Goal: Information Seeking & Learning: Learn about a topic

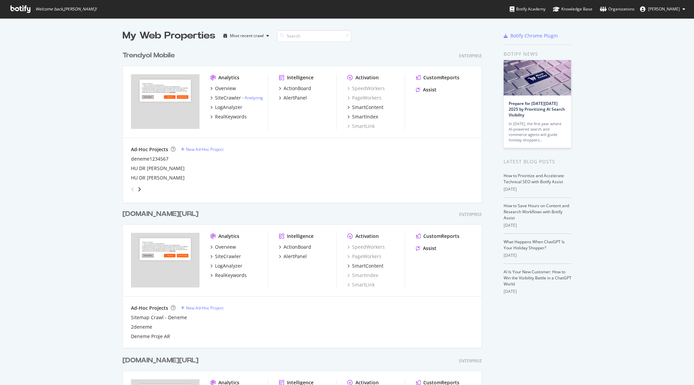
scroll to position [385, 694]
click at [232, 106] on div "LogAnalyzer" at bounding box center [228, 107] width 27 height 7
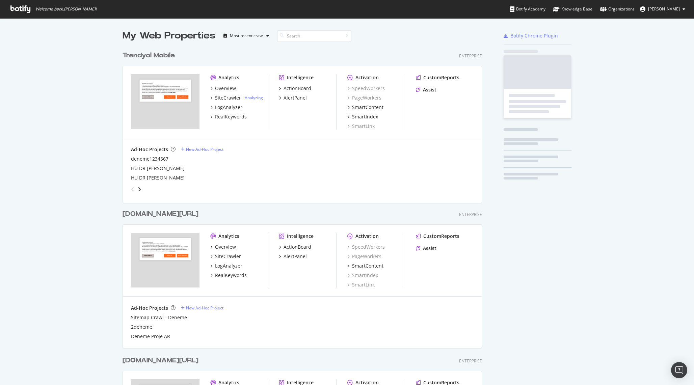
scroll to position [385, 694]
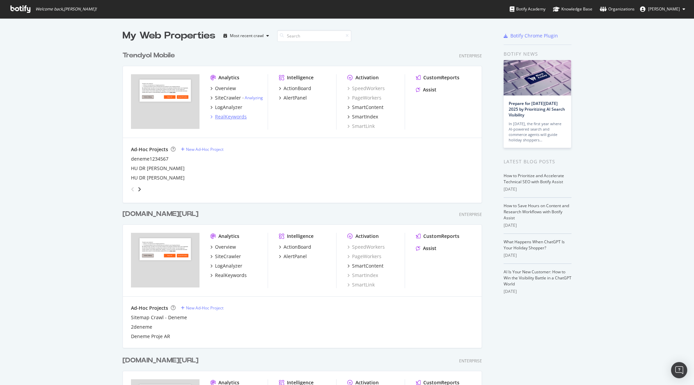
click at [230, 116] on div "RealKeywords" at bounding box center [231, 116] width 32 height 7
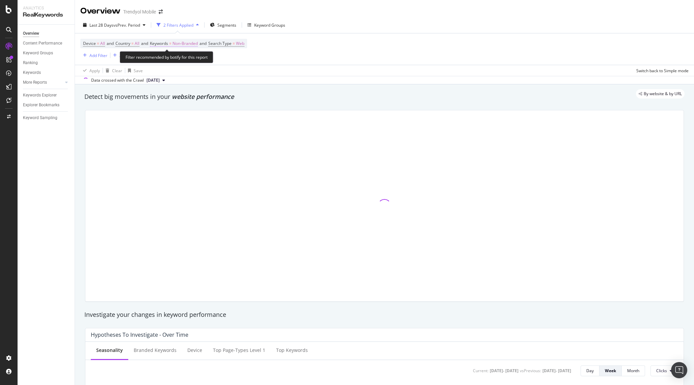
click at [193, 45] on span "Non-Branded" at bounding box center [184, 43] width 25 height 9
click at [187, 59] on span "Non-Branded" at bounding box center [174, 60] width 28 height 6
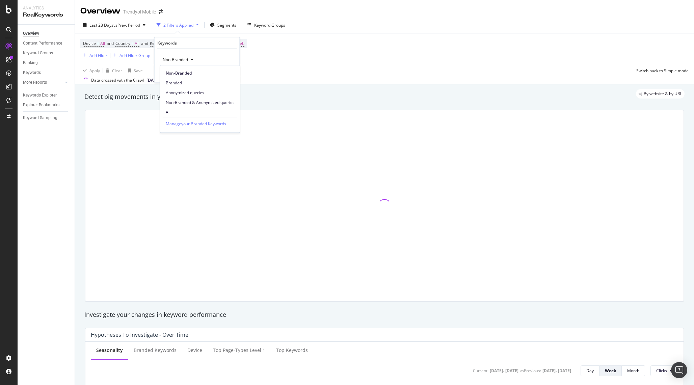
click at [347, 65] on div "Apply Clear Save Switch back to Simple mode" at bounding box center [384, 70] width 619 height 11
click at [96, 54] on div "Add Filter" at bounding box center [98, 56] width 18 height 6
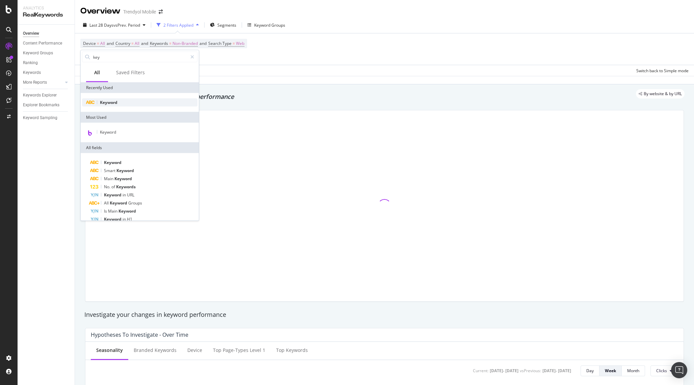
type input "key"
click at [119, 103] on div "Keyword" at bounding box center [139, 103] width 115 height 8
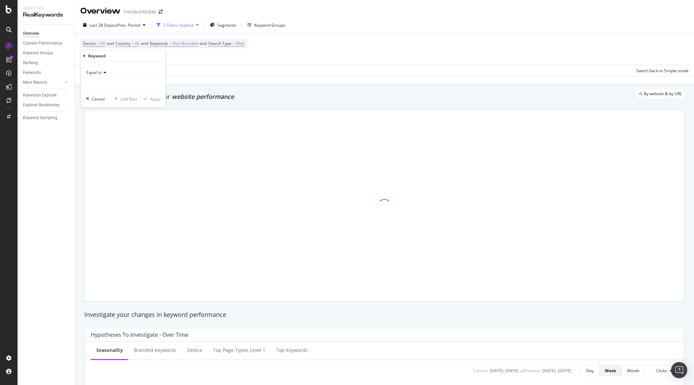
click at [104, 74] on icon at bounding box center [104, 73] width 5 height 4
click at [119, 156] on div "Matches regex" at bounding box center [124, 156] width 72 height 9
click at [120, 86] on input "text" at bounding box center [123, 84] width 74 height 11
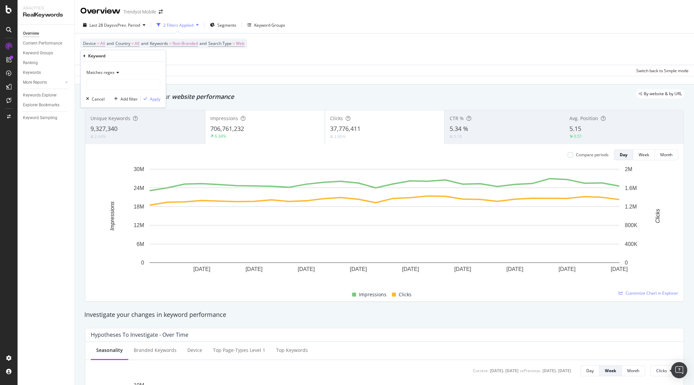
click at [107, 68] on div "Matches regex" at bounding box center [123, 72] width 74 height 11
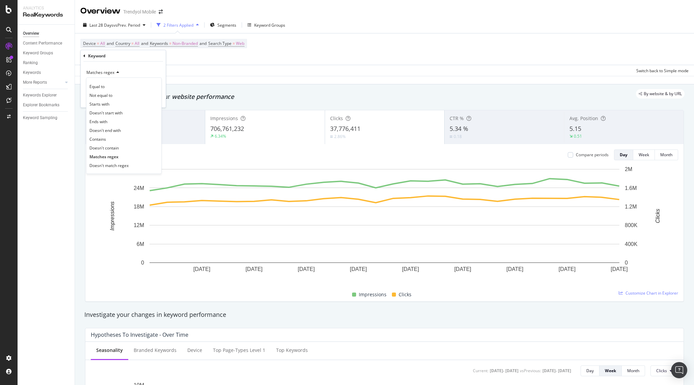
click at [128, 61] on div "Keyword" at bounding box center [123, 55] width 80 height 11
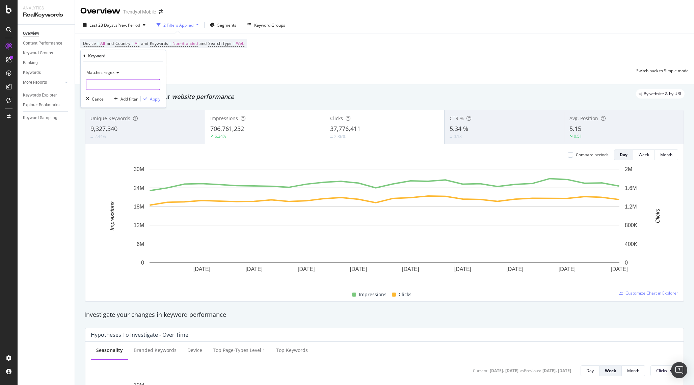
click at [113, 86] on input "text" at bounding box center [123, 84] width 74 height 11
paste input "/\b(?:apple|samsung|philips|lenovo|xiaomi|sony|asus|msi|hp|dyson|[PERSON_NAME]|…"
type input "/\b(?:apple|samsung|philips|lenovo|xiaomi|sony|asus|msi|hp|dyson|[PERSON_NAME]|…"
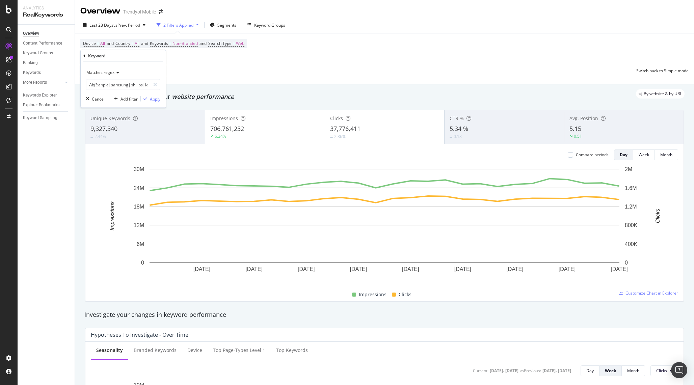
click at [154, 100] on div "Apply" at bounding box center [155, 99] width 10 height 6
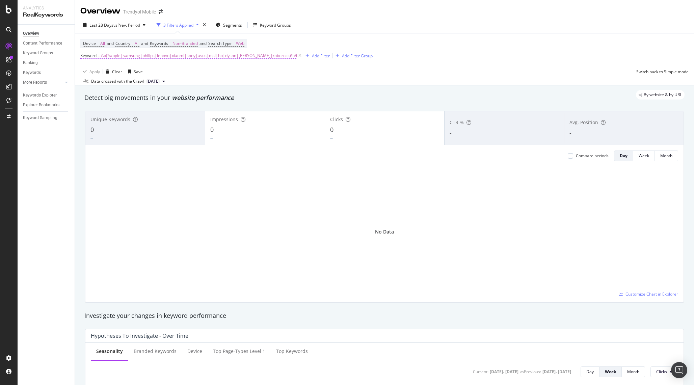
click at [228, 57] on span "/\b(?:apple|samsung|philips|lenovo|xiaomi|sony|asus|msi|hp|dyson|[PERSON_NAME]|…" at bounding box center [199, 55] width 196 height 9
click at [97, 85] on input "/\b(?:apple|samsung|philips|lenovo|xiaomi|sony|asus|msi|hp|dyson|[PERSON_NAME]|…" at bounding box center [118, 84] width 64 height 11
drag, startPoint x: 110, startPoint y: 82, endPoint x: 160, endPoint y: 81, distance: 49.9
click at [160, 81] on div "apple|samsung|philips|lenovo|xiaomi|sony|asus|msi|hp|dyson|[PERSON_NAME]|roboro…" at bounding box center [123, 84] width 74 height 11
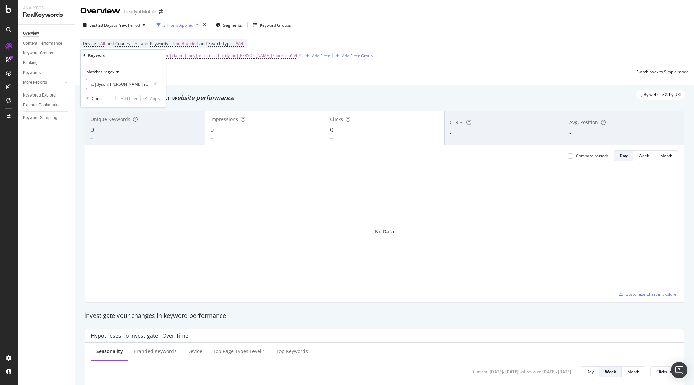
click at [146, 82] on input "apple|samsung|philips|lenovo|xiaomi|sony|asus|msi|hp|dyson|[PERSON_NAME]|roboro…" at bounding box center [118, 84] width 64 height 11
type input "apple|samsung|philips|lenovo|xiaomi|sony|asus|msi|hp|dyson|[PERSON_NAME]|roboro…"
click at [159, 97] on div "Apply" at bounding box center [155, 98] width 10 height 6
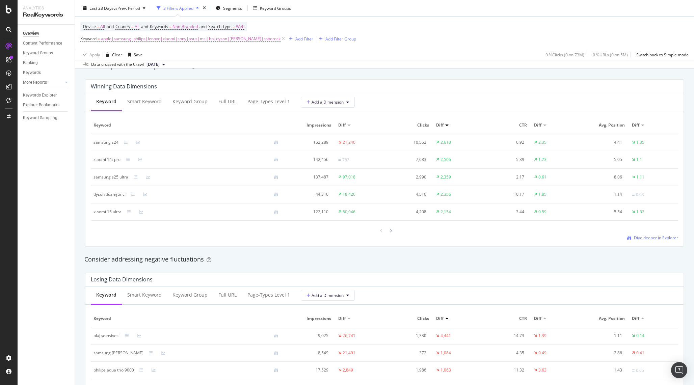
scroll to position [599, 0]
click at [639, 240] on span "Dive deeper in Explorer" at bounding box center [656, 238] width 44 height 6
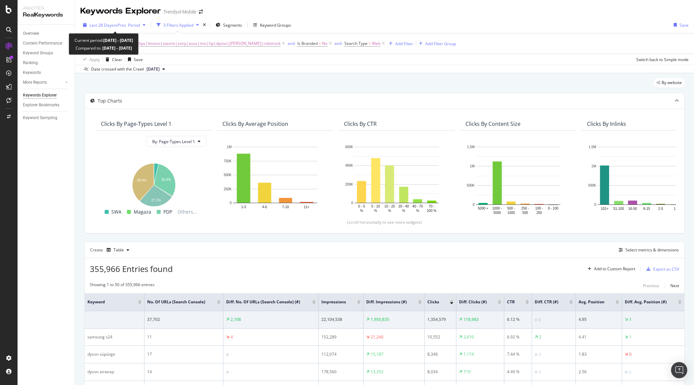
click at [123, 25] on span "vs Prev. Period" at bounding box center [126, 25] width 27 height 6
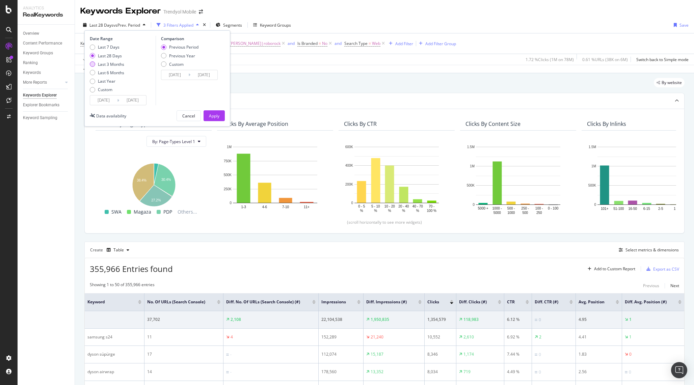
click at [107, 63] on div "Last 3 Months" at bounding box center [111, 64] width 26 height 6
type input "[DATE]"
click at [217, 117] on div "Apply" at bounding box center [214, 116] width 10 height 6
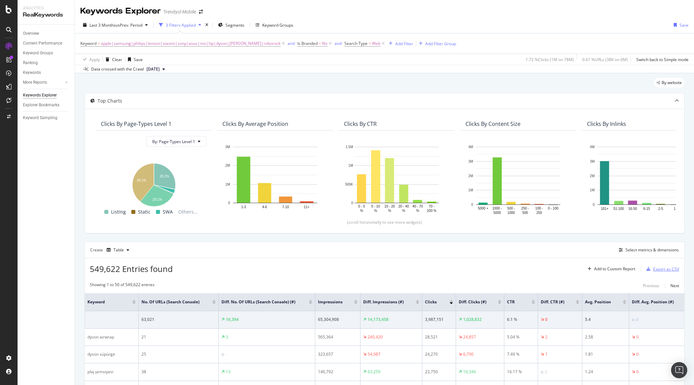
click at [658, 269] on div "Export as CSV" at bounding box center [666, 269] width 26 height 6
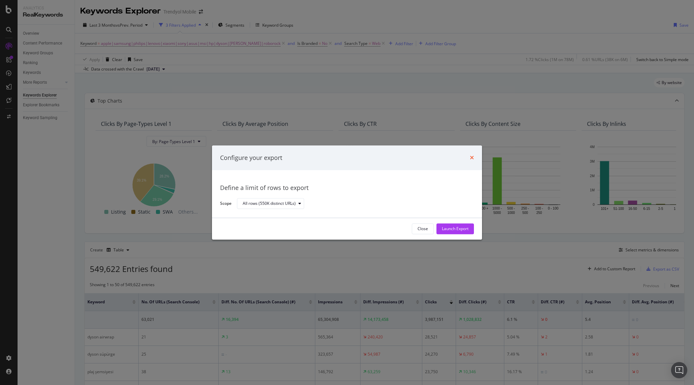
click at [472, 157] on icon "times" at bounding box center [472, 157] width 4 height 5
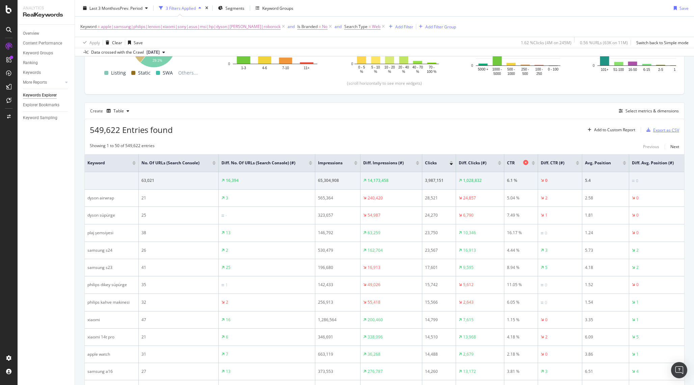
scroll to position [139, 0]
click at [660, 131] on div "Export as CSV" at bounding box center [666, 131] width 26 height 6
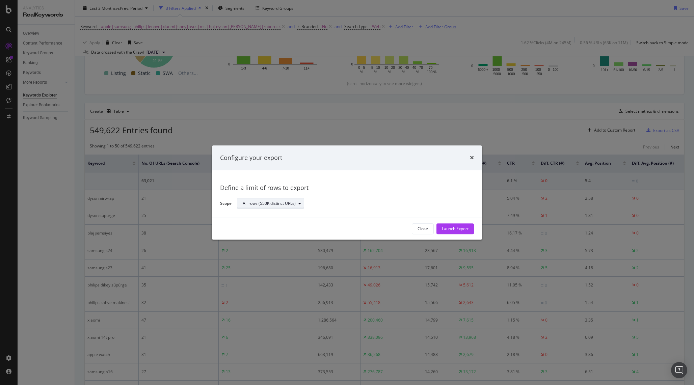
click at [261, 207] on div "All rows (550K distinct URLs)" at bounding box center [273, 203] width 61 height 9
click at [301, 105] on div "Configure your export Define a limit of rows to export Scope All rows (550K dis…" at bounding box center [347, 192] width 694 height 385
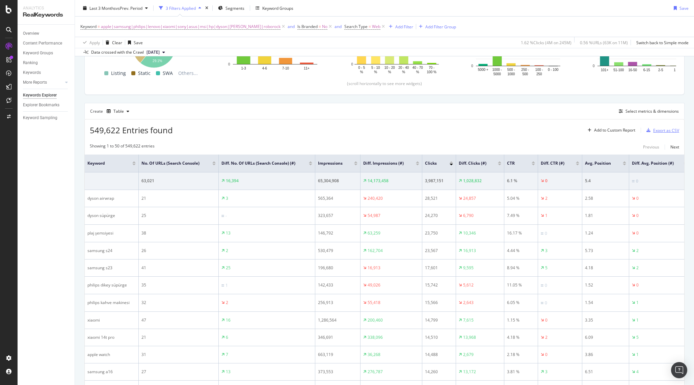
click at [658, 130] on div "Export as CSV" at bounding box center [666, 131] width 26 height 6
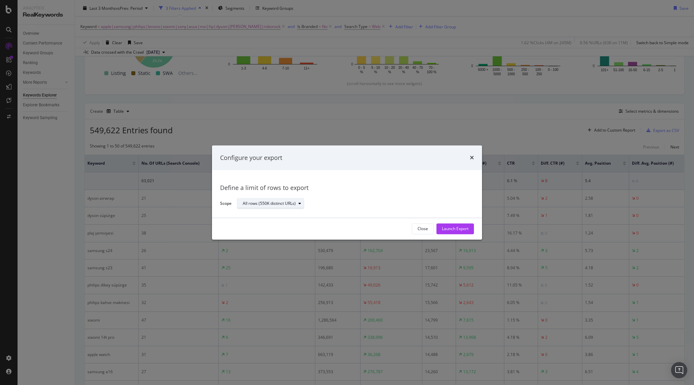
click at [292, 203] on div "All rows (550K distinct URLs)" at bounding box center [269, 204] width 53 height 4
click at [272, 221] on div "All rows (550K distinct URLs) Define a limit" at bounding box center [274, 221] width 68 height 20
click at [270, 227] on div "Define a limit" at bounding box center [258, 226] width 25 height 6
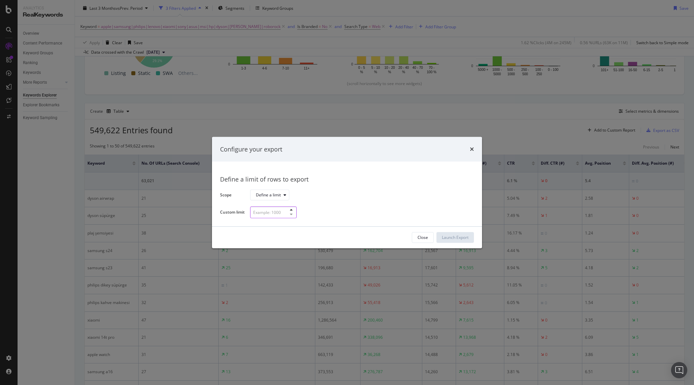
click at [270, 213] on input "modal" at bounding box center [273, 212] width 47 height 12
type input "300000"
click at [451, 234] on div "Launch Export" at bounding box center [455, 237] width 27 height 6
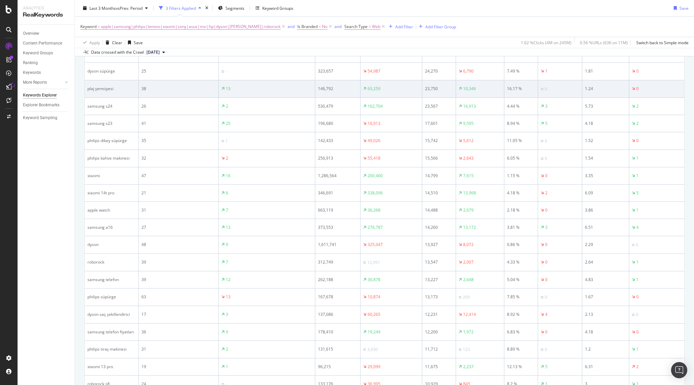
scroll to position [0, 0]
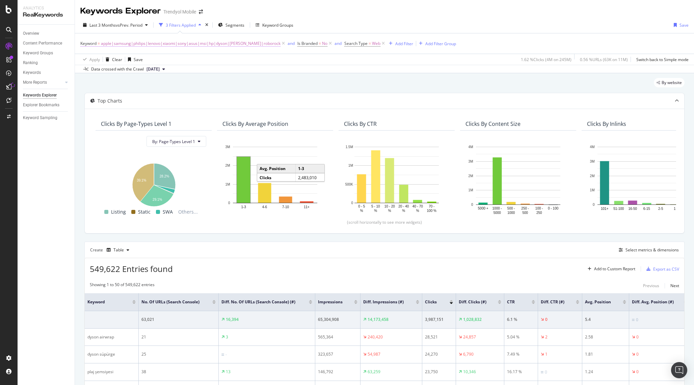
click at [184, 43] on span "apple|samsung|philips|lenovo|xiaomi|sony|asus|msi|hp|dyson|[PERSON_NAME]|roboro…" at bounding box center [190, 43] width 179 height 9
drag, startPoint x: 114, startPoint y: 74, endPoint x: 200, endPoint y: 74, distance: 85.7
click at [200, 74] on body "Analytics RealKeywords Overview Content Performance Keyword Groups Ranking Keyw…" at bounding box center [347, 192] width 694 height 385
click at [233, 62] on div "Apply Clear Save 1.62 % Clicks ( 4M on 245M ) 0.56 % URLs ( 63K on 11M ) Switch…" at bounding box center [384, 59] width 619 height 11
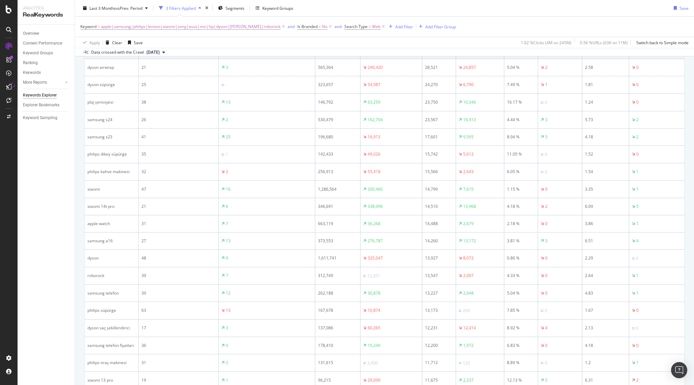
scroll to position [0, 0]
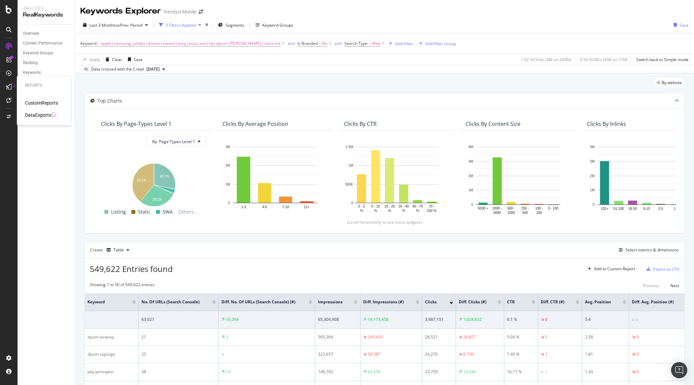
click at [38, 114] on div "DataExports" at bounding box center [38, 115] width 26 height 7
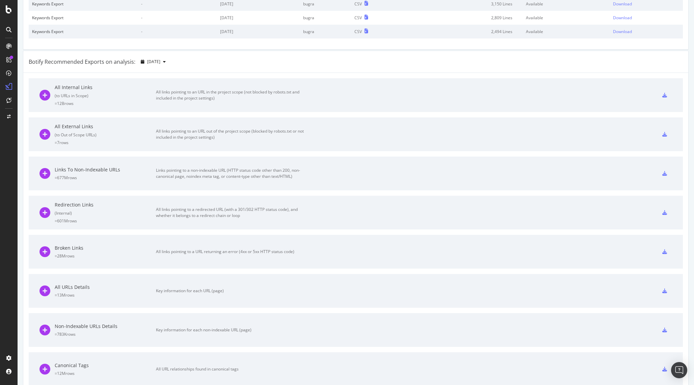
scroll to position [107, 0]
